Goal: Task Accomplishment & Management: Use online tool/utility

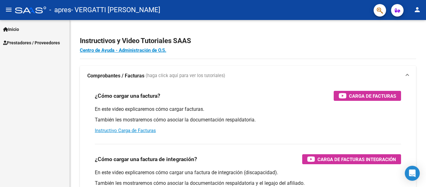
click at [36, 41] on span "Prestadores / Proveedores" at bounding box center [31, 42] width 57 height 7
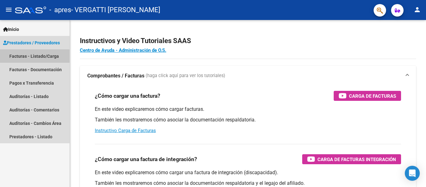
click at [32, 57] on link "Facturas - Listado/Carga" at bounding box center [35, 55] width 70 height 13
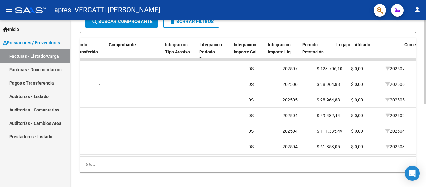
scroll to position [0, 590]
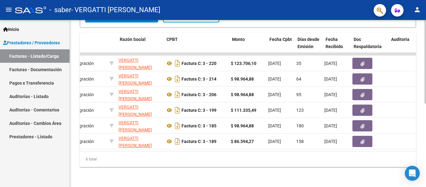
scroll to position [0, 105]
